Goal: Navigation & Orientation: Find specific page/section

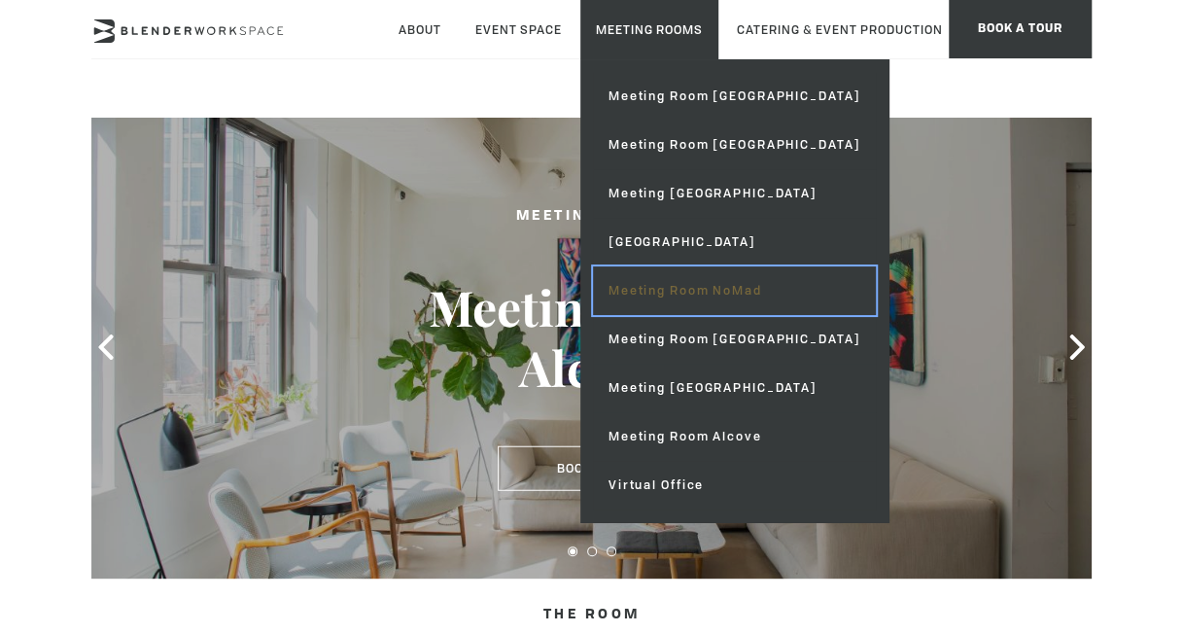
click at [646, 292] on link "Meeting Room NoMad" at bounding box center [734, 290] width 283 height 49
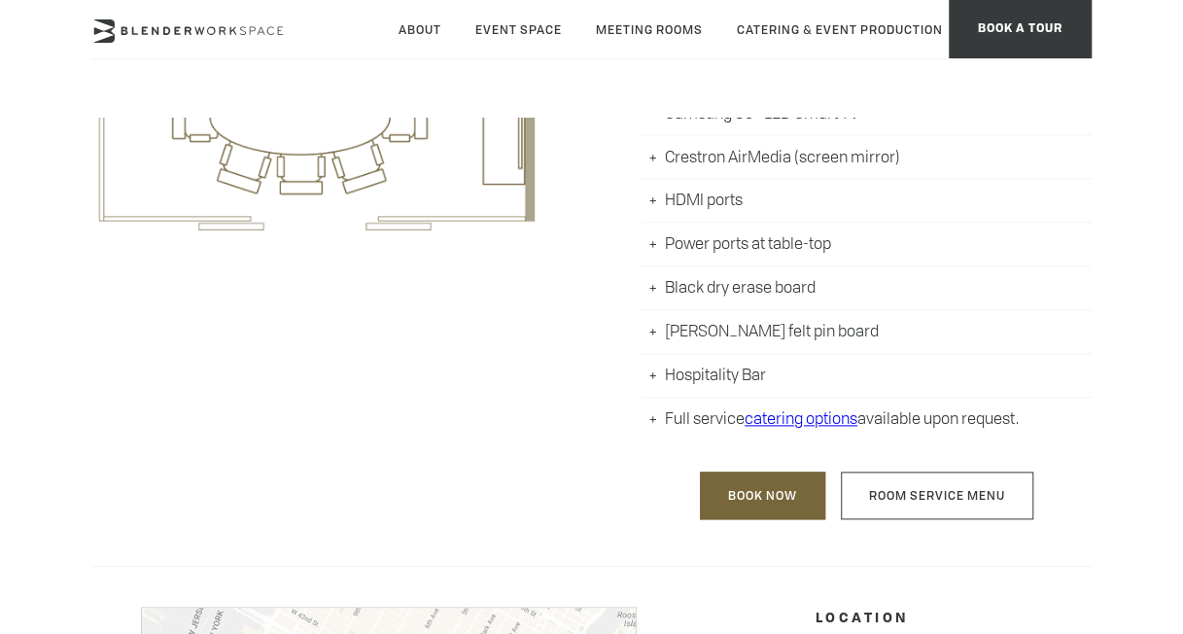
scroll to position [859, 0]
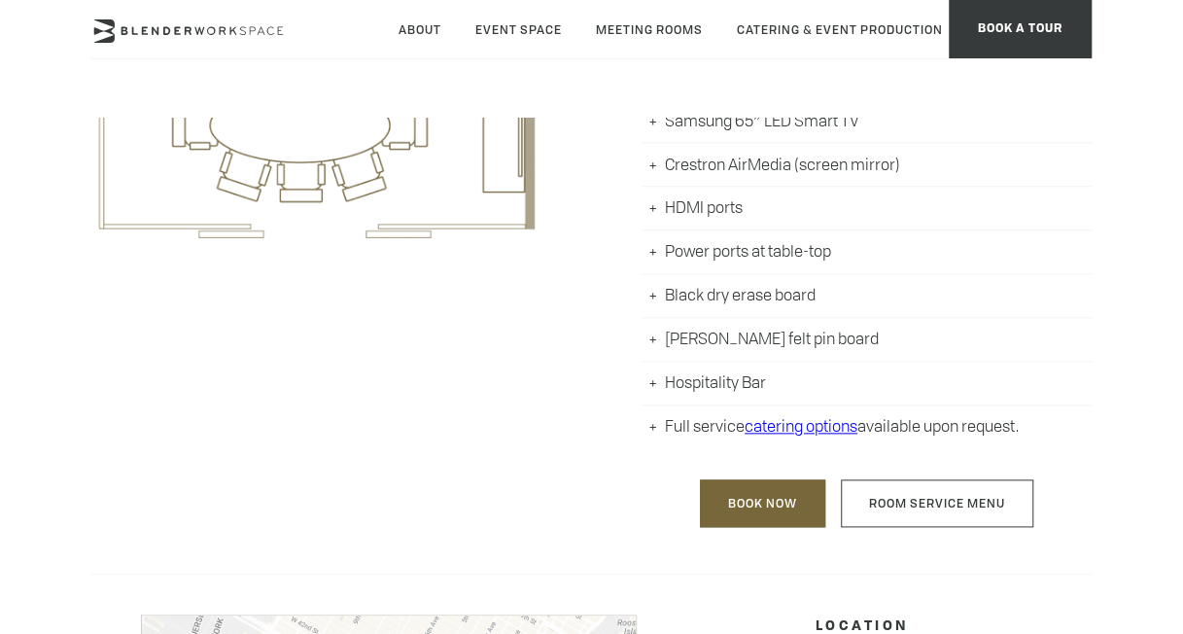
click at [648, 381] on li "Hospitality Bar" at bounding box center [866, 384] width 450 height 44
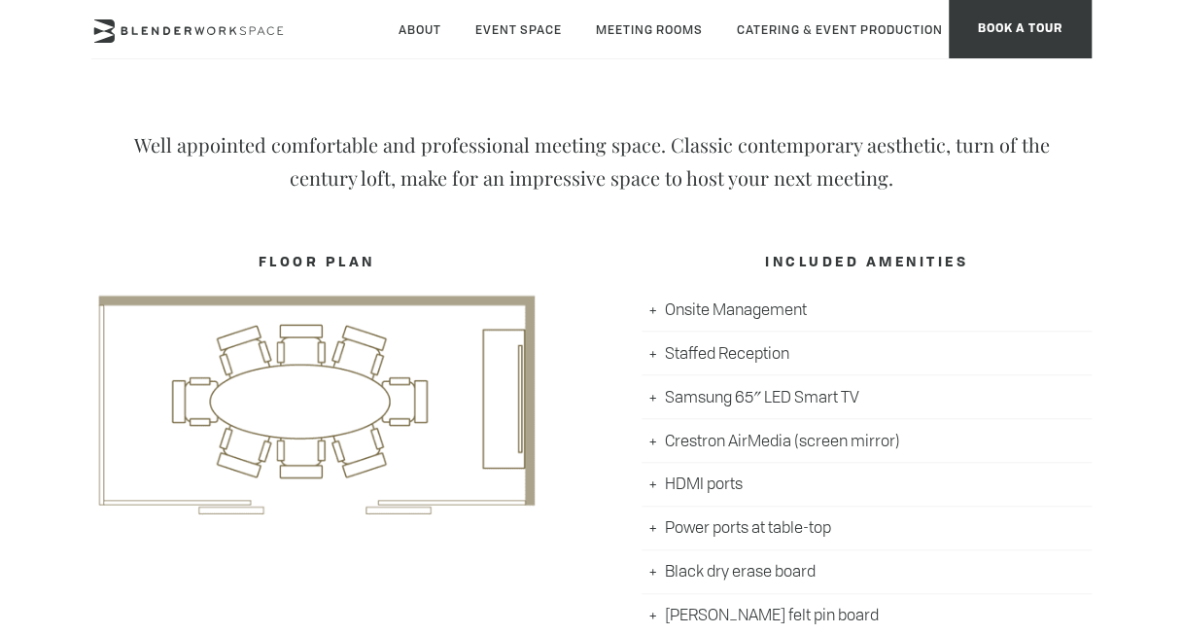
scroll to position [0, 0]
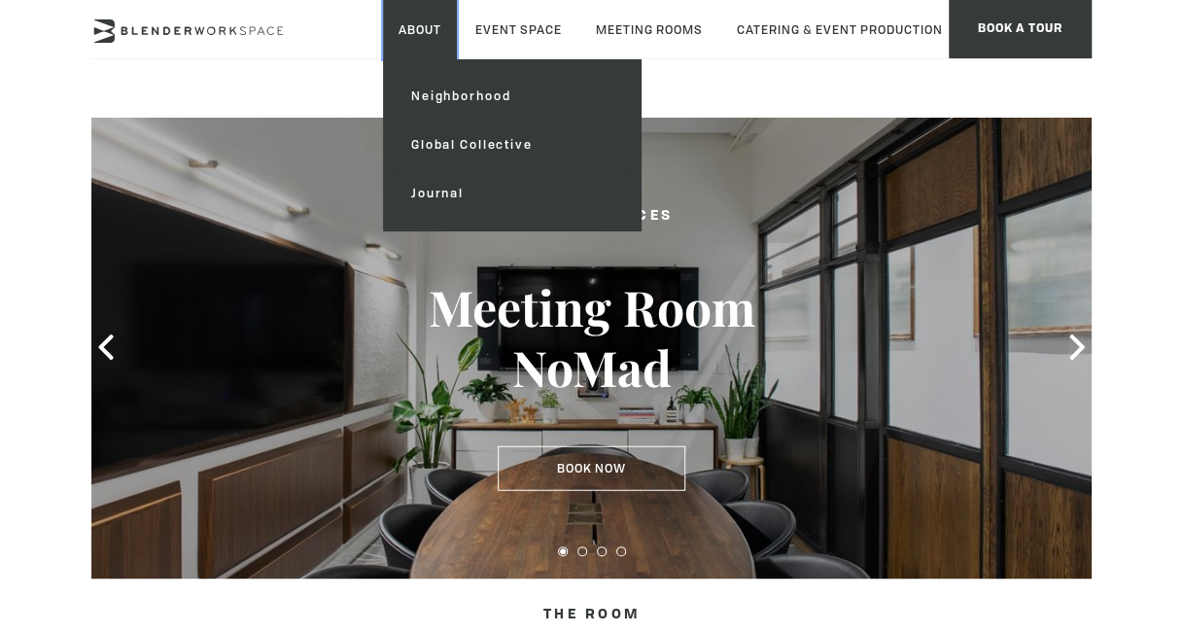
click at [419, 27] on link "About" at bounding box center [420, 29] width 74 height 59
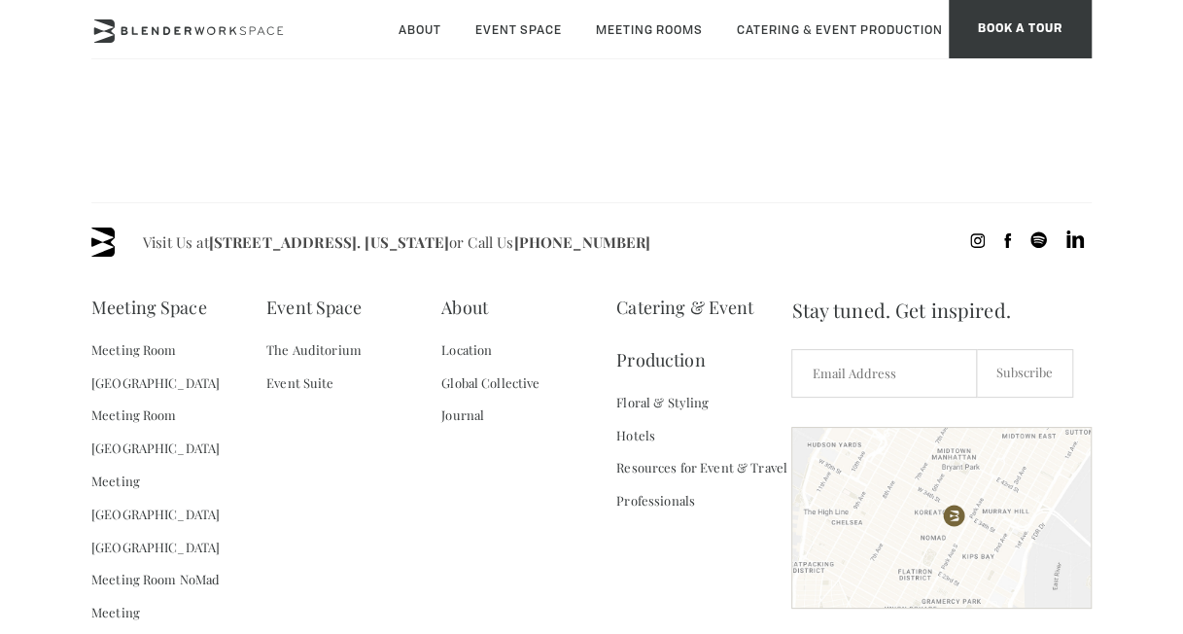
scroll to position [1767, 0]
